Goal: Task Accomplishment & Management: Complete application form

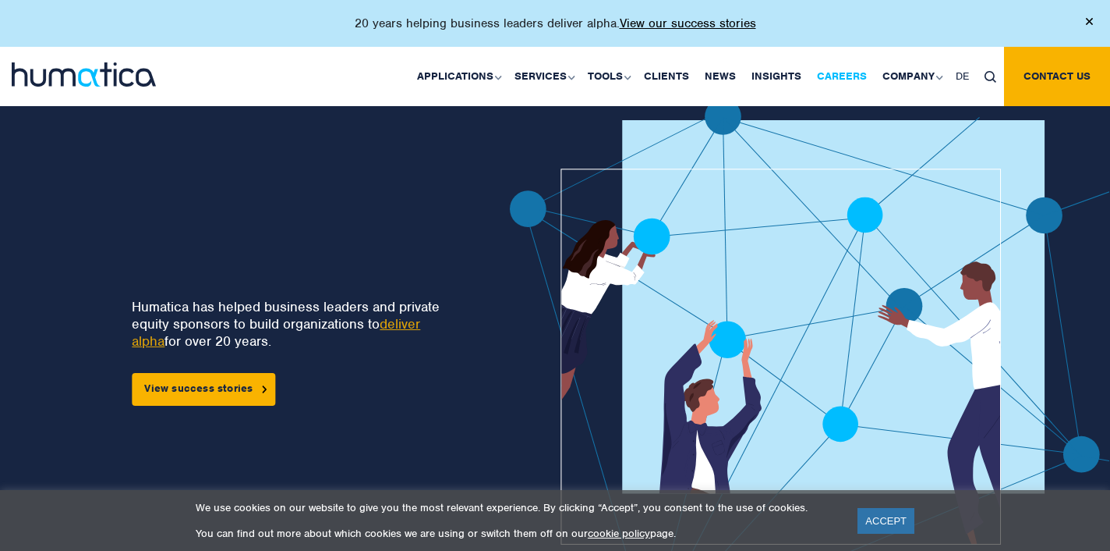
click at [848, 74] on link "Careers" at bounding box center [842, 76] width 66 height 59
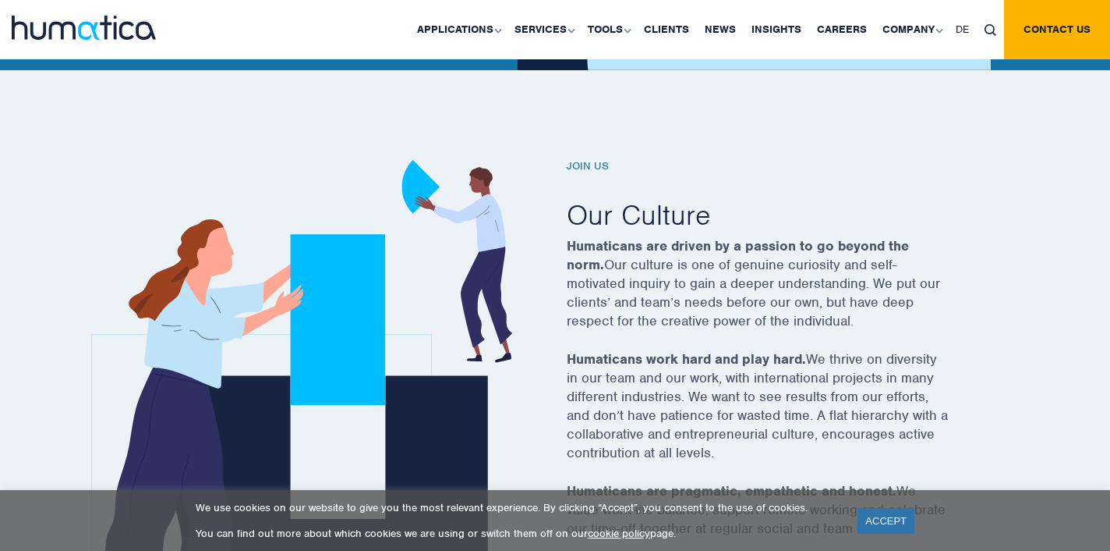
scroll to position [606, 1]
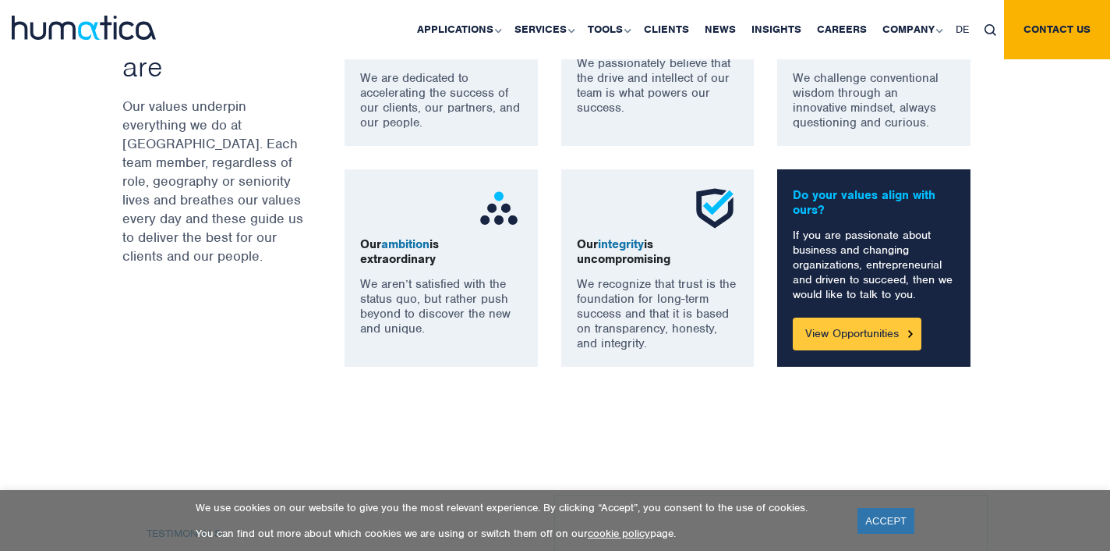
click at [830, 322] on link "View Opportunities" at bounding box center [857, 333] width 129 height 33
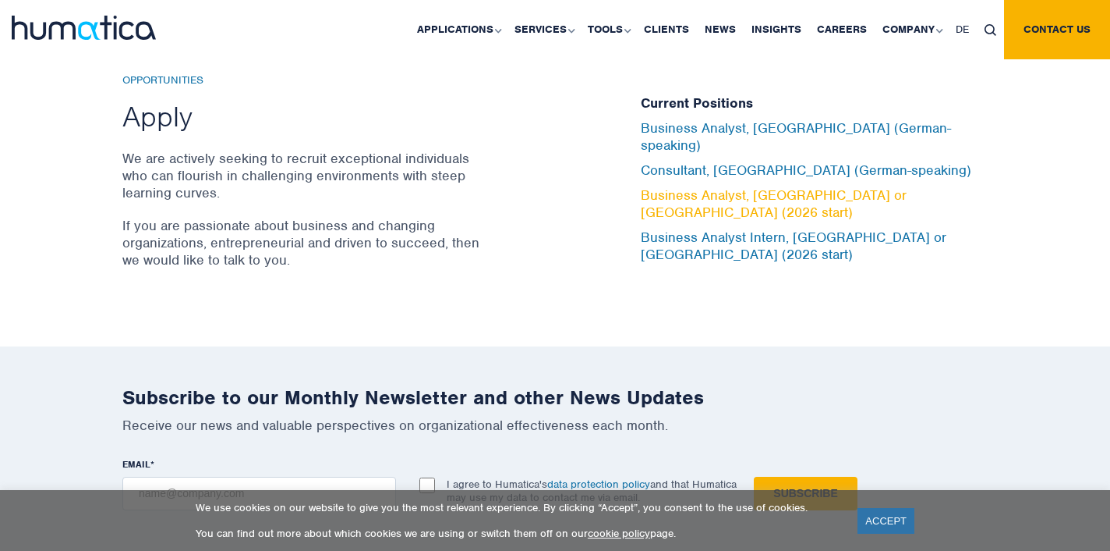
click at [852, 186] on link "Business Analyst, London or Munich (2026 start)" at bounding box center [774, 203] width 266 height 34
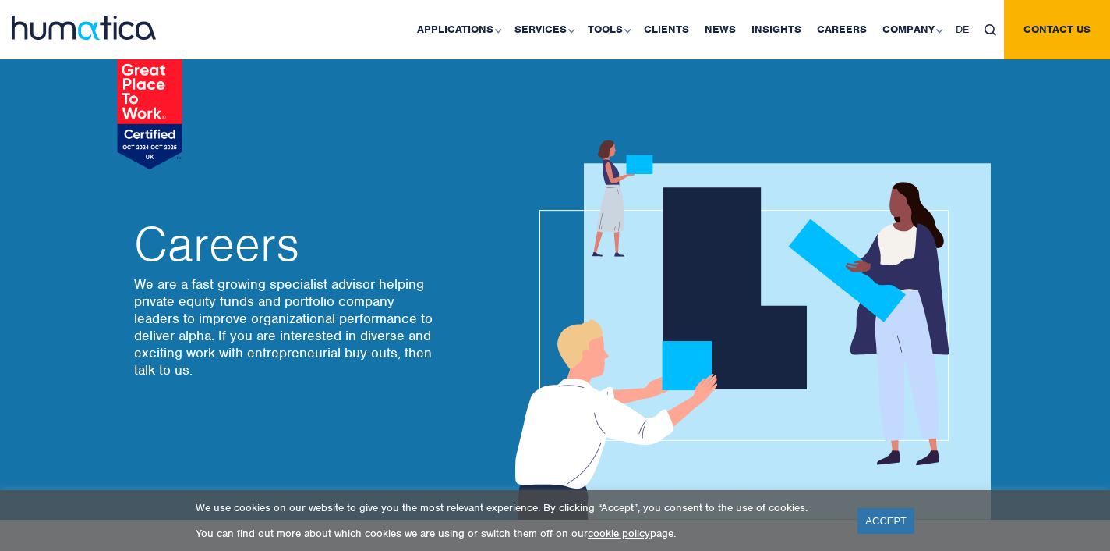
scroll to position [5194, 0]
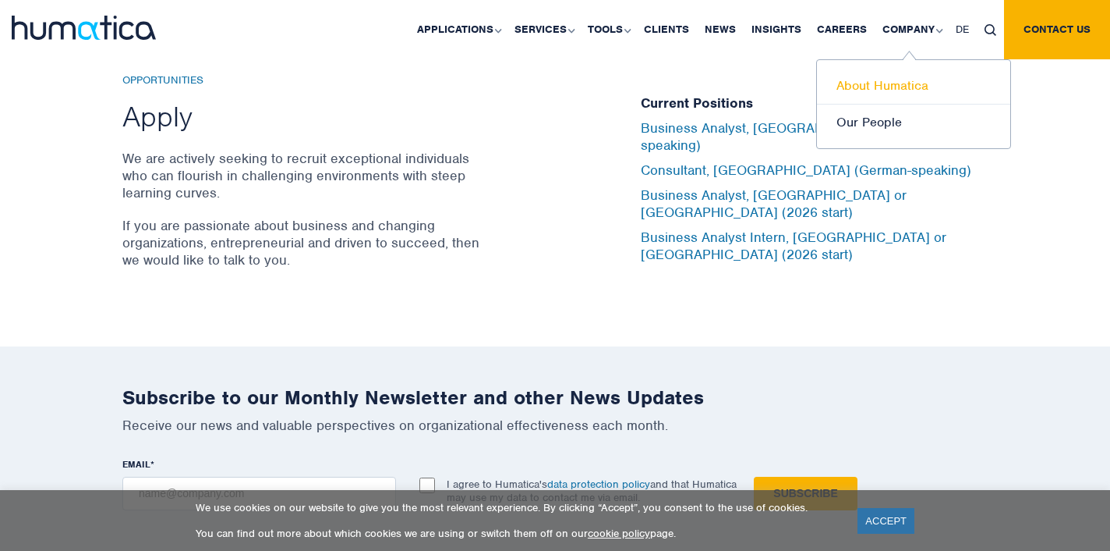
click at [899, 71] on link "About Humatica" at bounding box center [913, 86] width 193 height 37
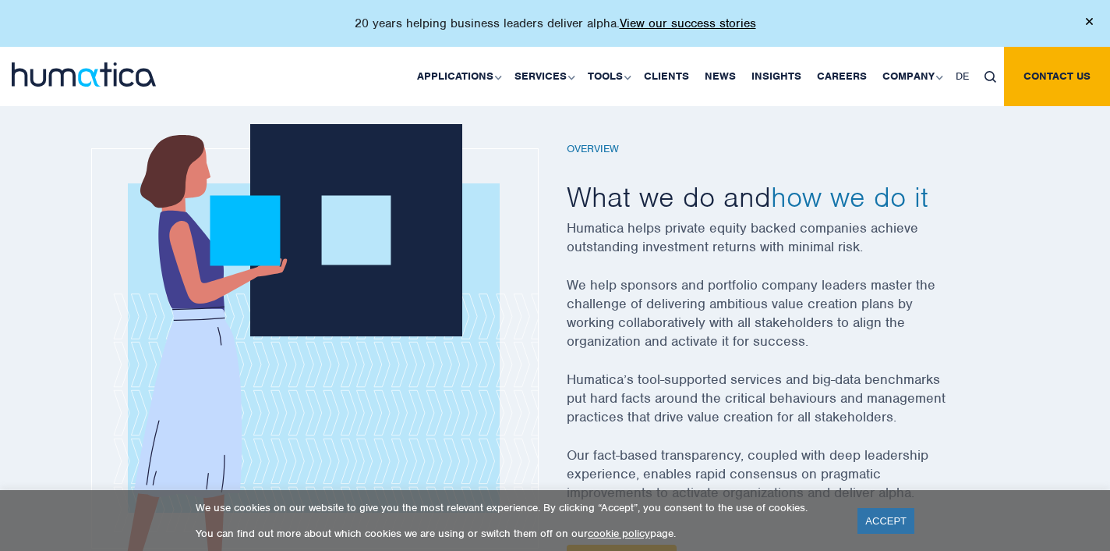
scroll to position [554, 0]
